Goal: Task Accomplishment & Management: Manage account settings

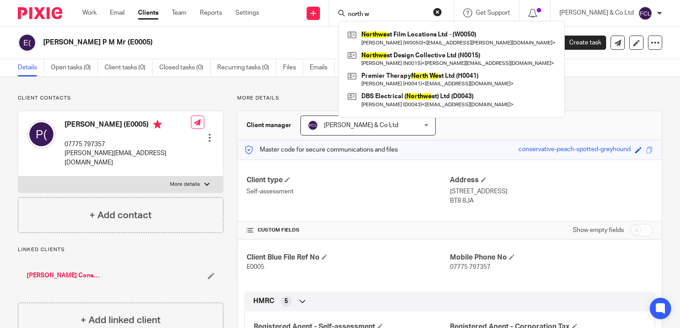
scroll to position [49, 0]
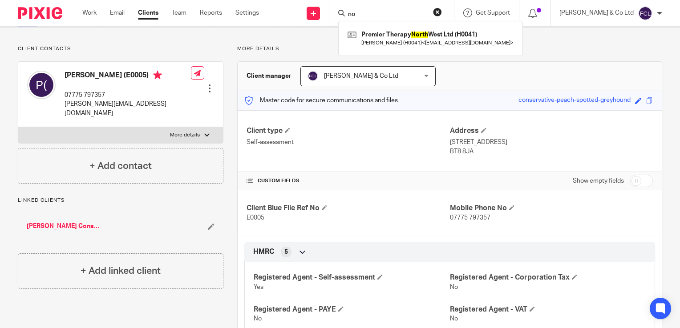
type input "n"
type input "s"
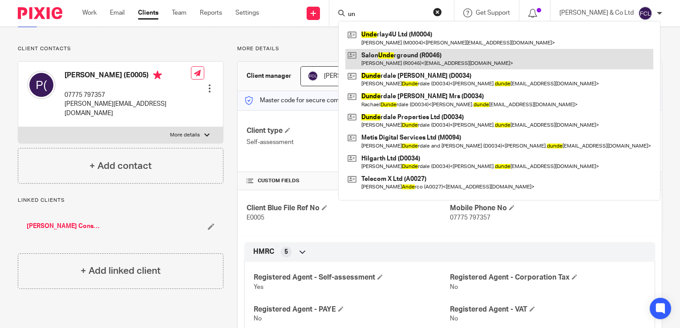
type input "u"
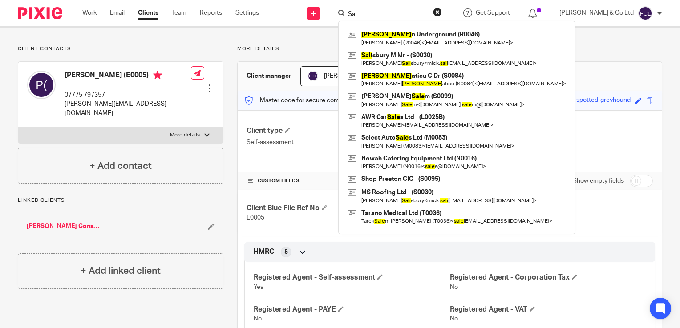
type input "S"
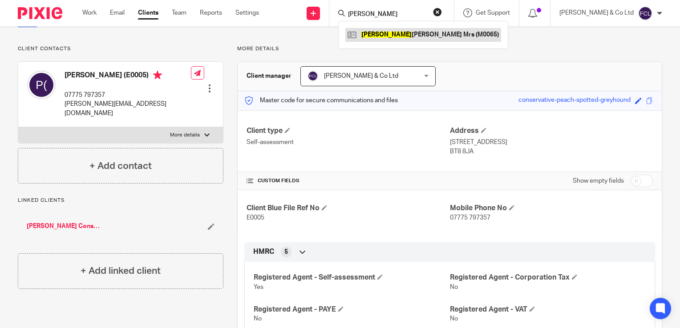
type input "[PERSON_NAME]"
click at [434, 35] on link at bounding box center [423, 34] width 156 height 13
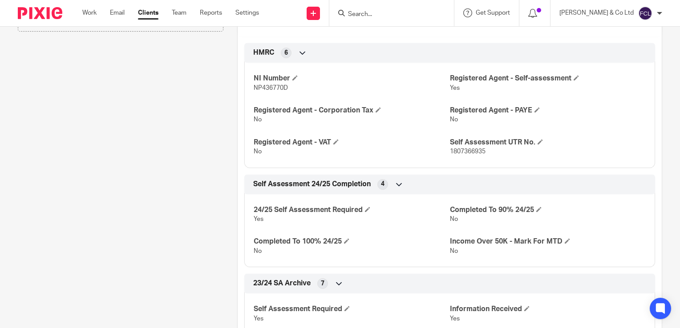
scroll to position [251, 0]
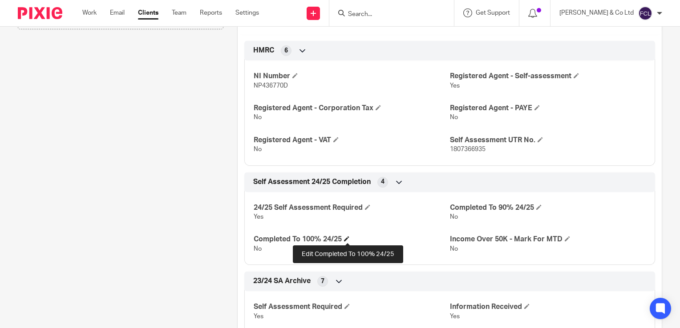
click at [346, 238] on span at bounding box center [346, 238] width 5 height 5
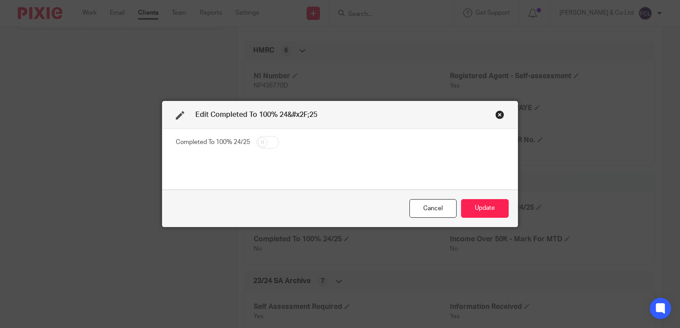
click at [259, 147] on input "checkbox" at bounding box center [267, 142] width 23 height 12
checkbox input "true"
click at [475, 222] on div "Cancel Update" at bounding box center [339, 208] width 355 height 37
click at [475, 211] on button "Update" at bounding box center [485, 208] width 48 height 19
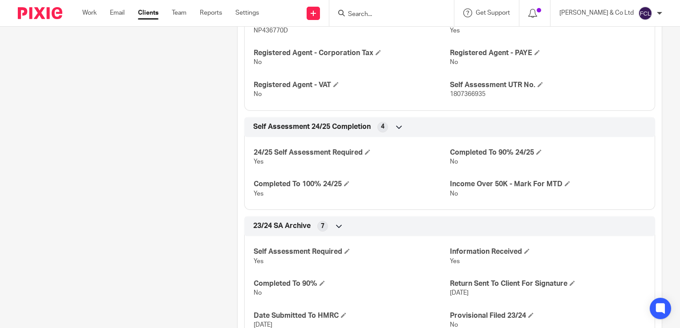
scroll to position [0, 0]
